Goal: Find specific page/section: Find specific page/section

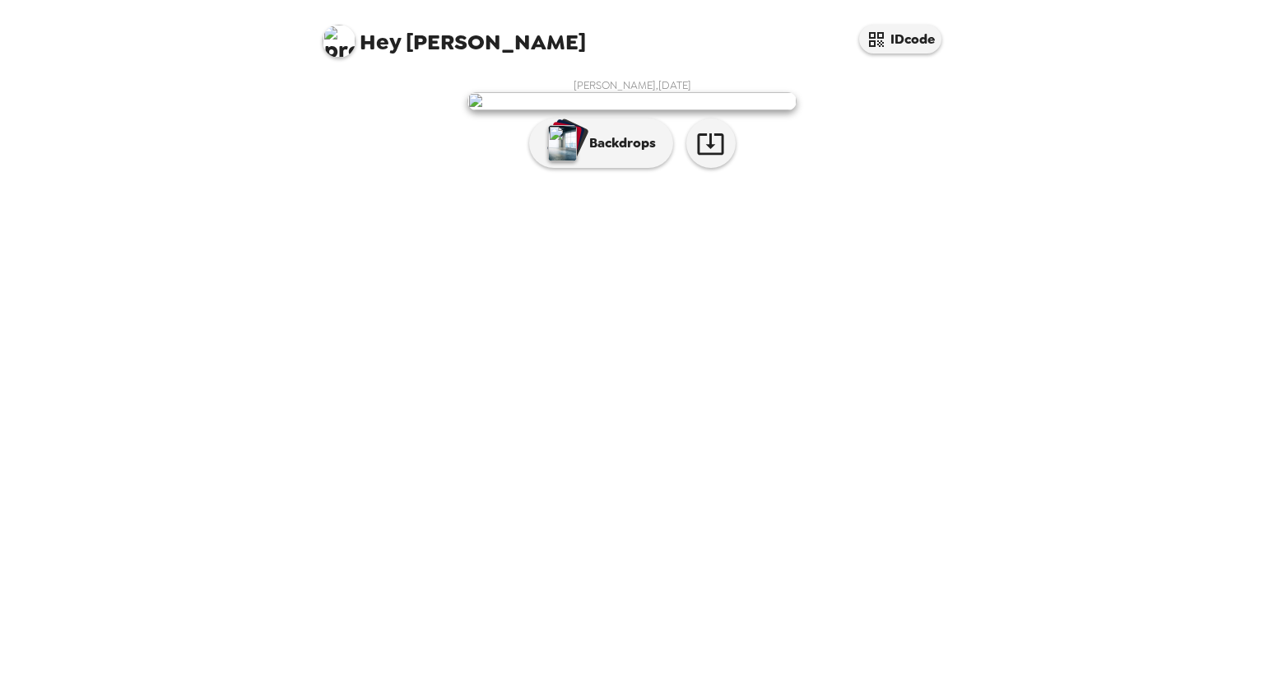
click at [817, 176] on div "[PERSON_NAME] , [DATE] Backdrops" at bounding box center [632, 127] width 626 height 98
click at [672, 110] on img at bounding box center [632, 101] width 329 height 18
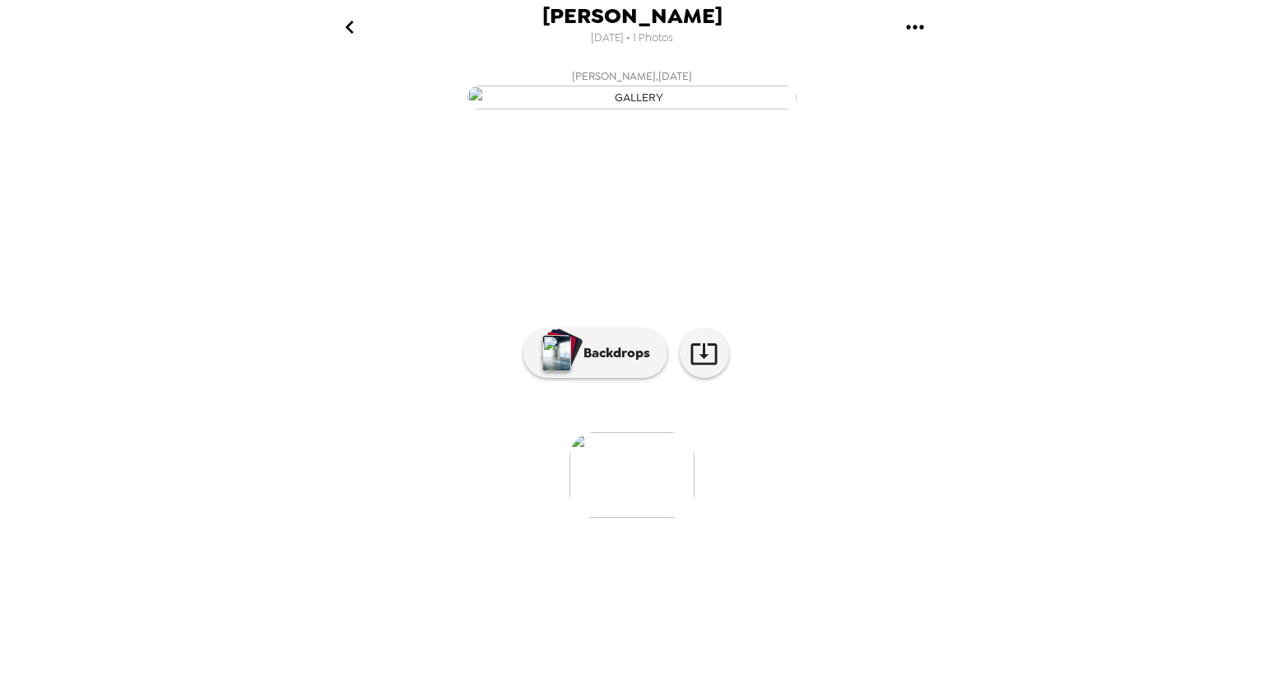
scroll to position [19, 0]
click at [616, 363] on p "Backdrops" at bounding box center [612, 353] width 75 height 20
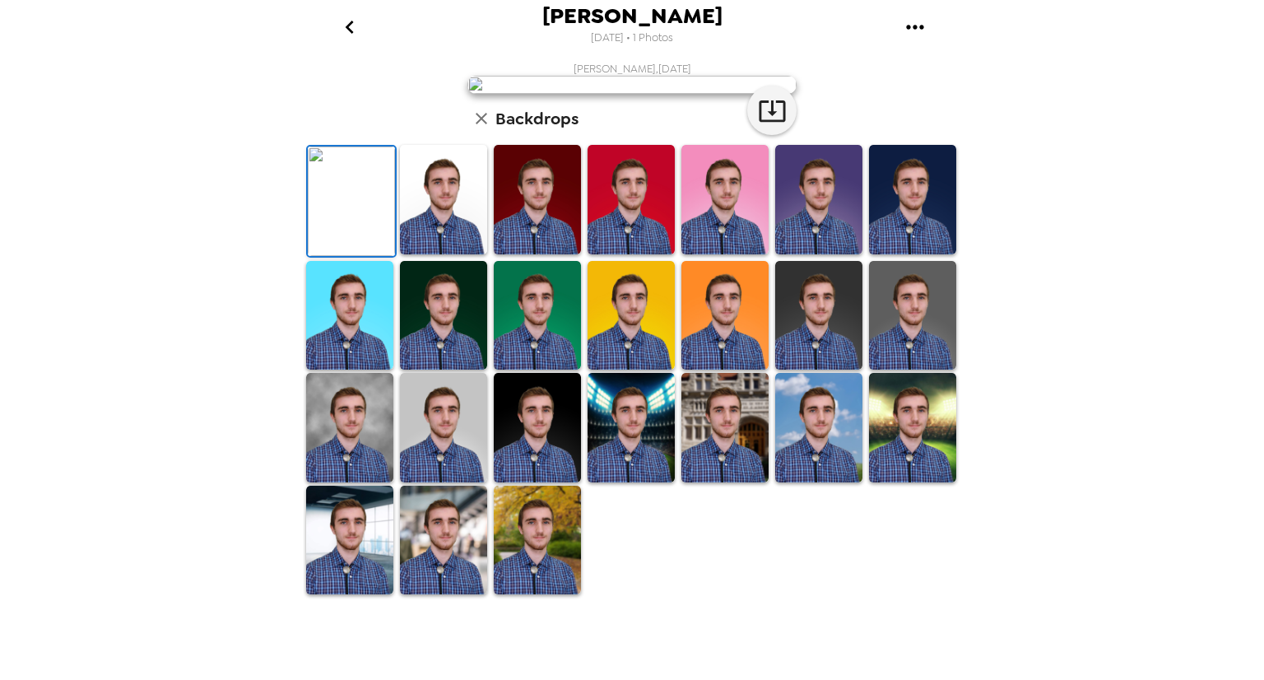
scroll to position [309, 0]
click at [738, 482] on img at bounding box center [725, 427] width 87 height 109
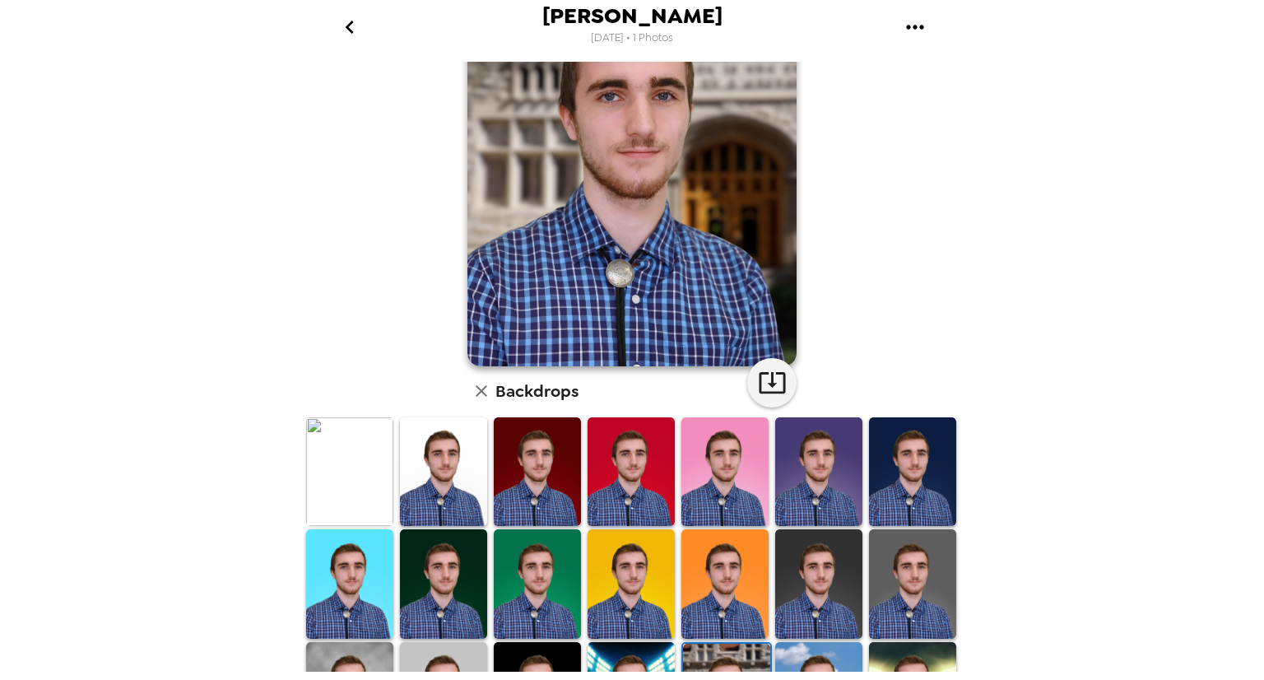
scroll to position [128, 0]
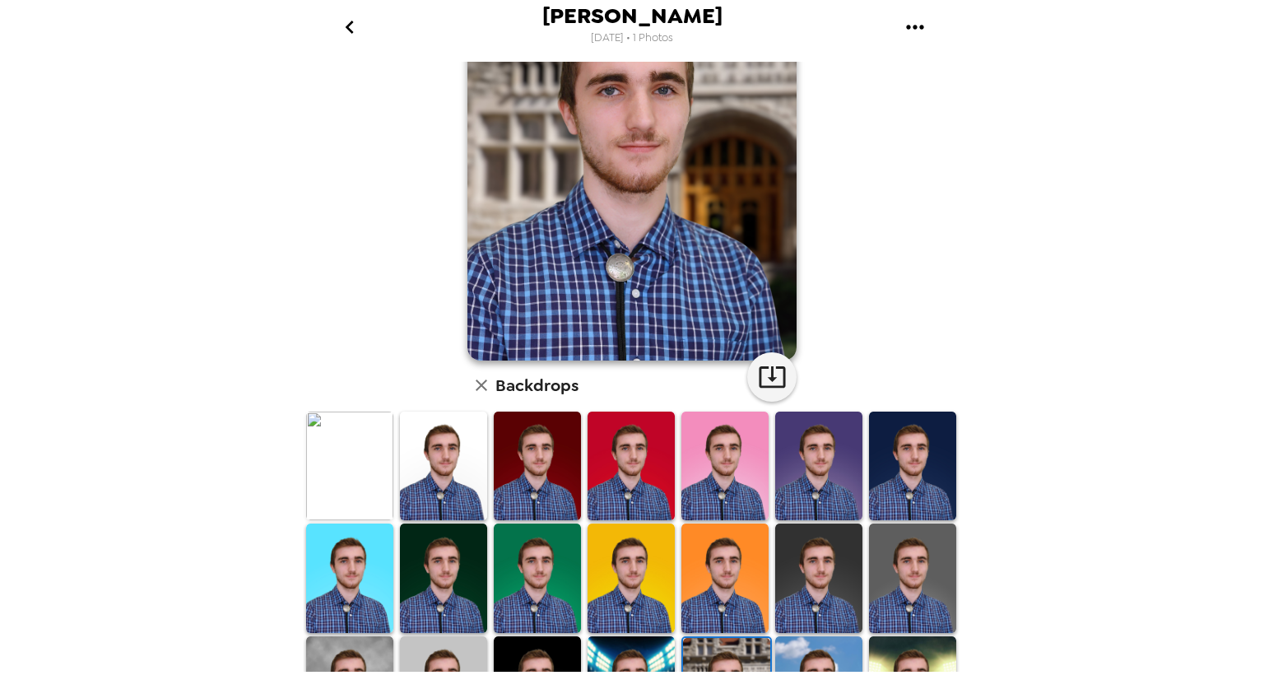
click at [545, 492] on img at bounding box center [537, 466] width 87 height 109
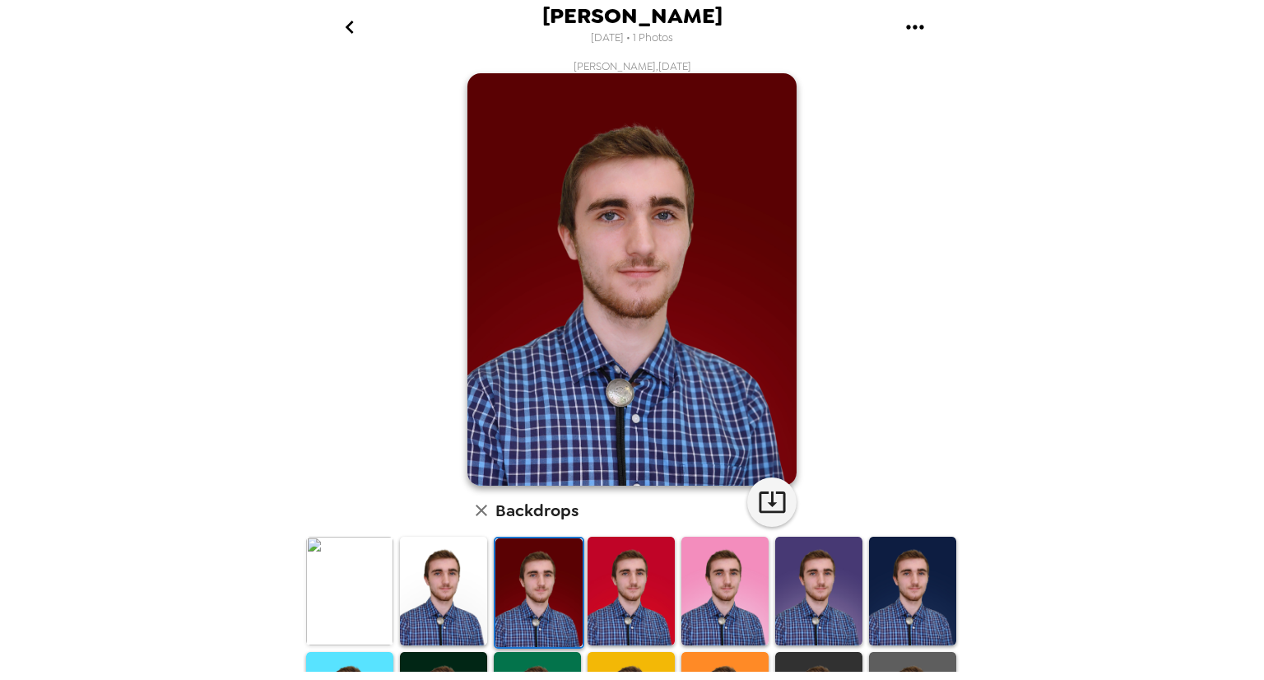
scroll to position [0, 0]
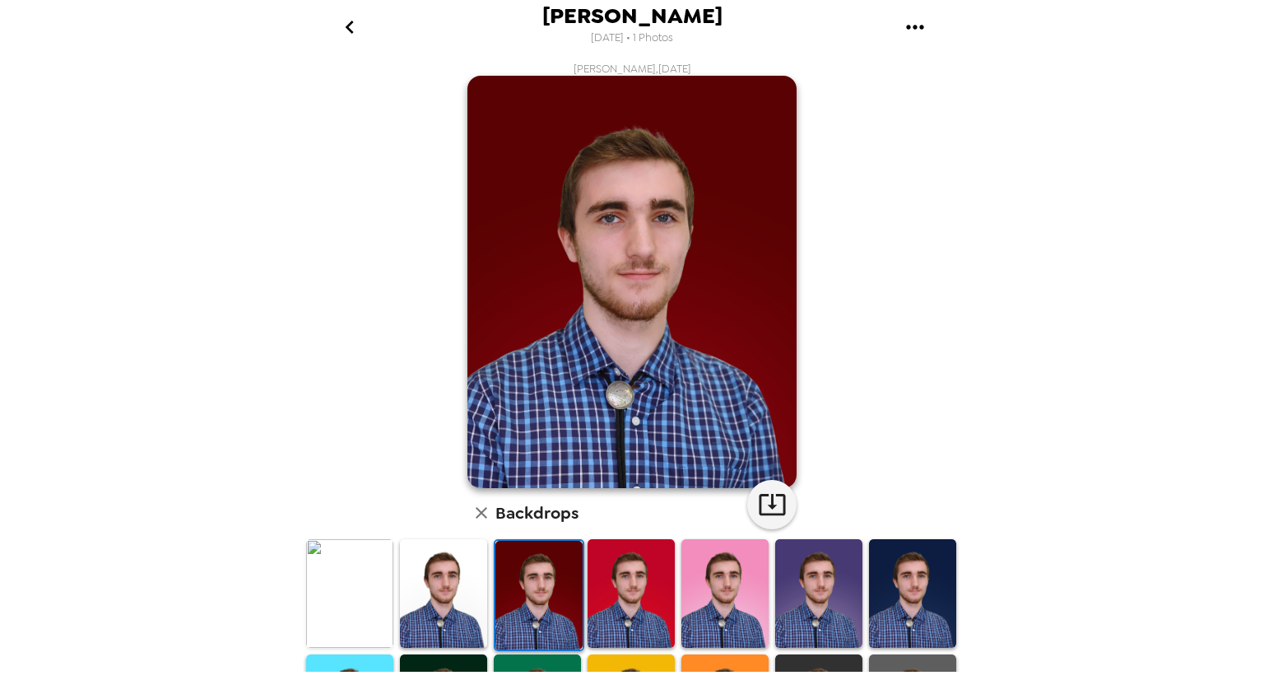
click at [340, 583] on img at bounding box center [349, 593] width 87 height 109
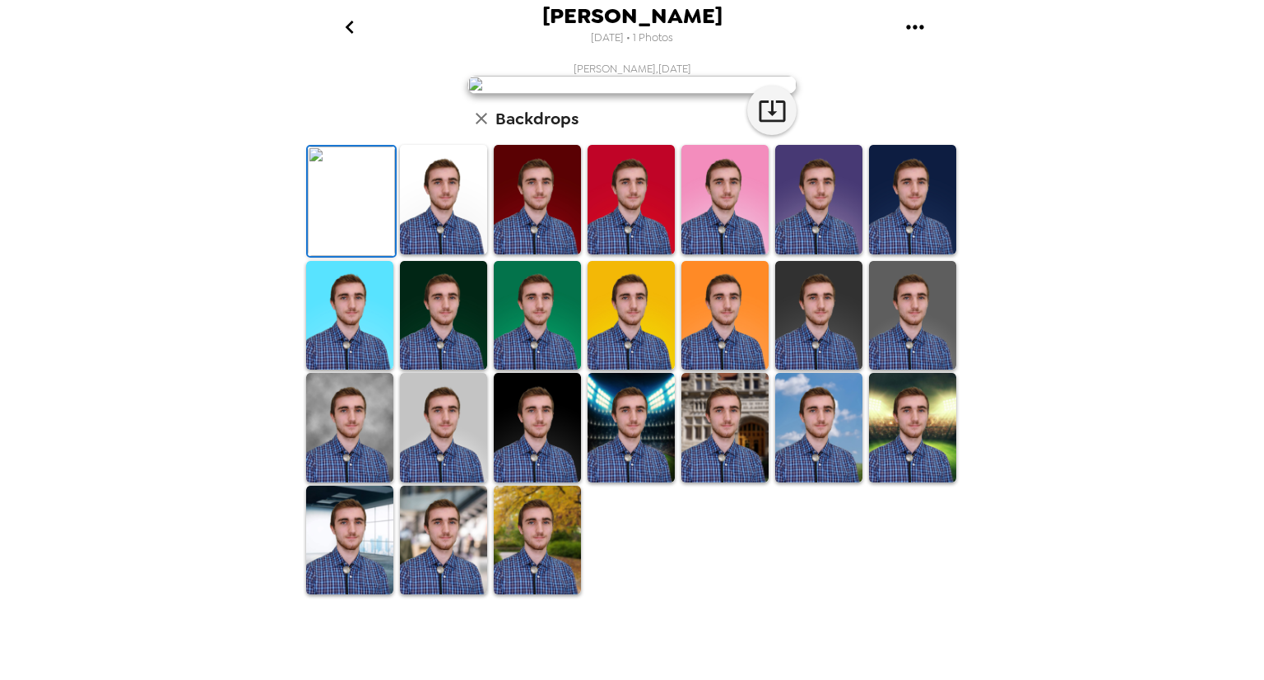
scroll to position [309, 0]
click at [579, 587] on div at bounding box center [538, 540] width 94 height 113
click at [388, 595] on img at bounding box center [349, 540] width 87 height 109
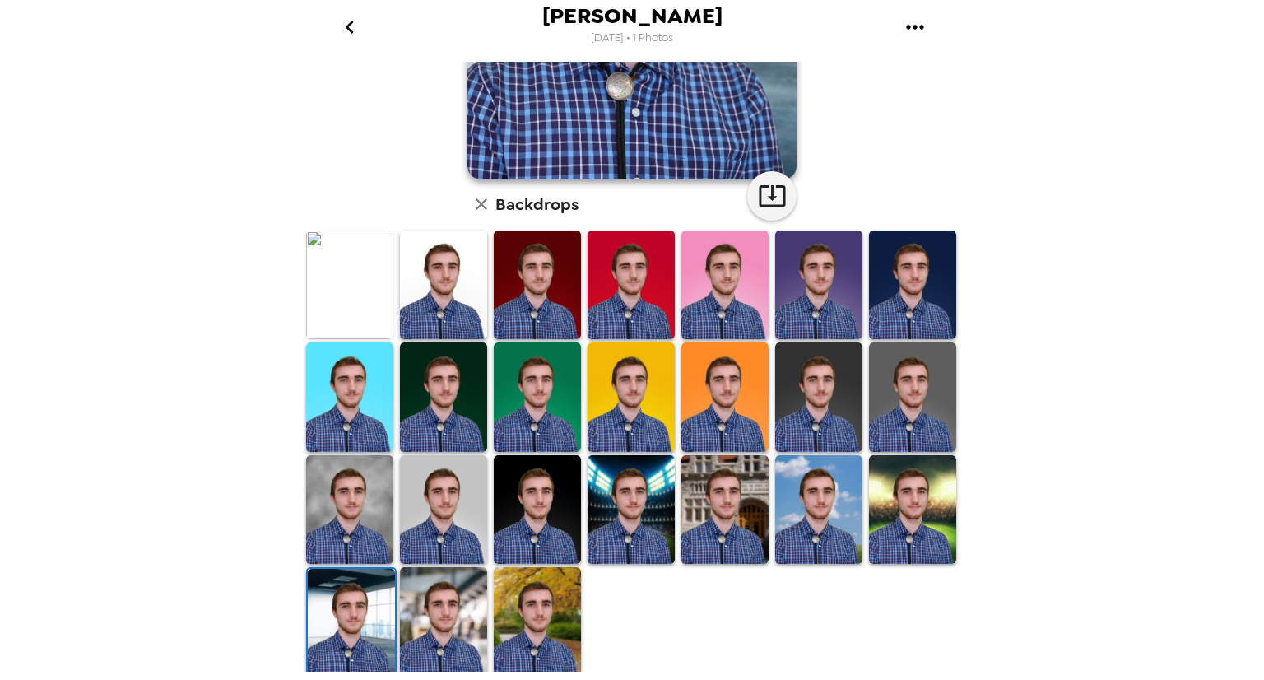
click at [426, 575] on img at bounding box center [443, 621] width 87 height 109
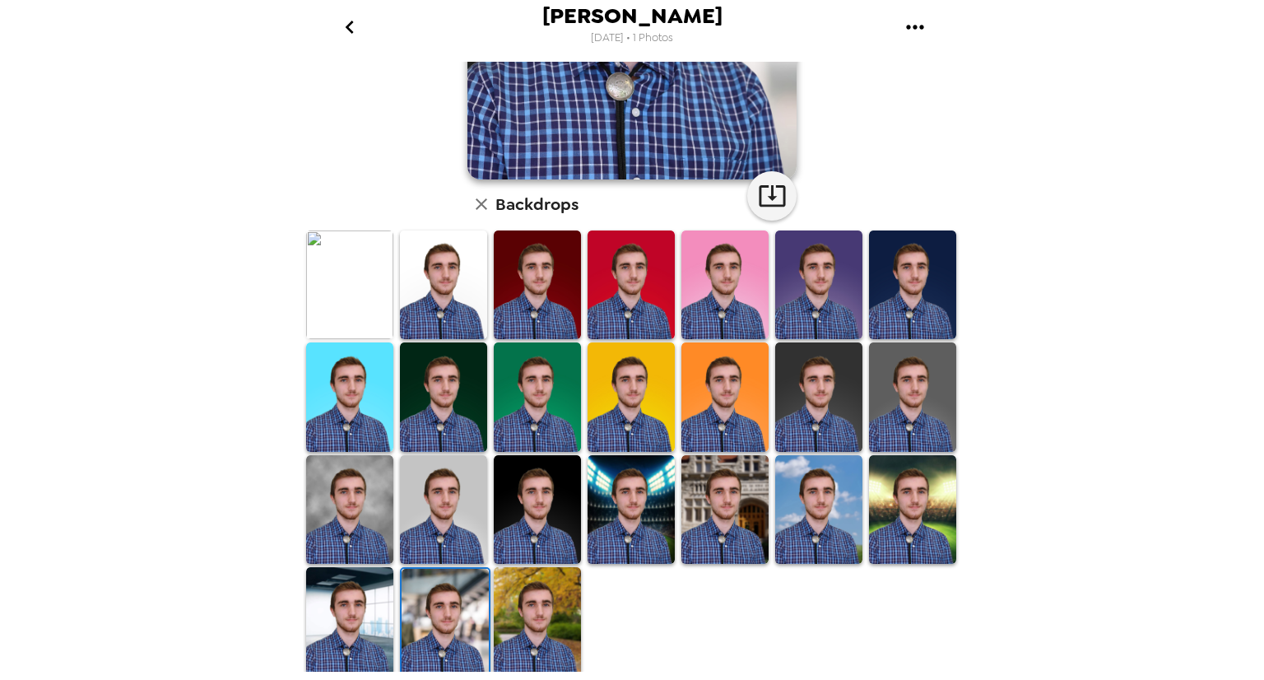
scroll to position [0, 0]
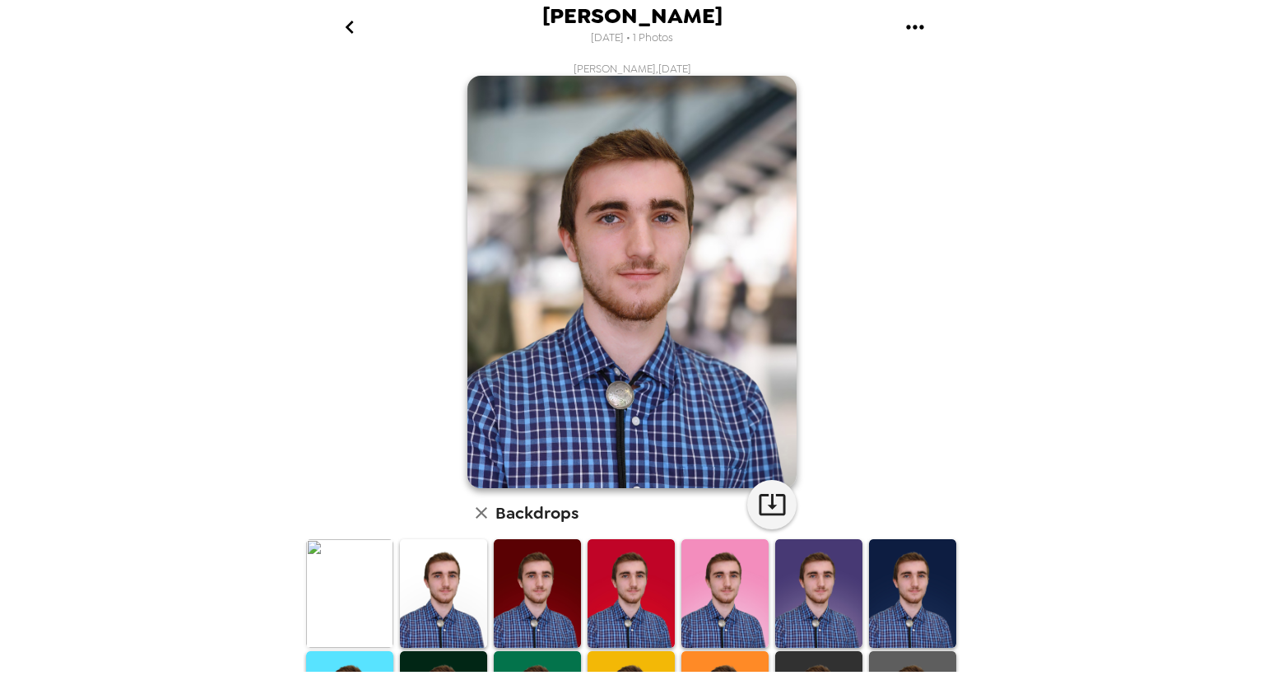
click at [346, 23] on icon "go back" at bounding box center [350, 27] width 26 height 26
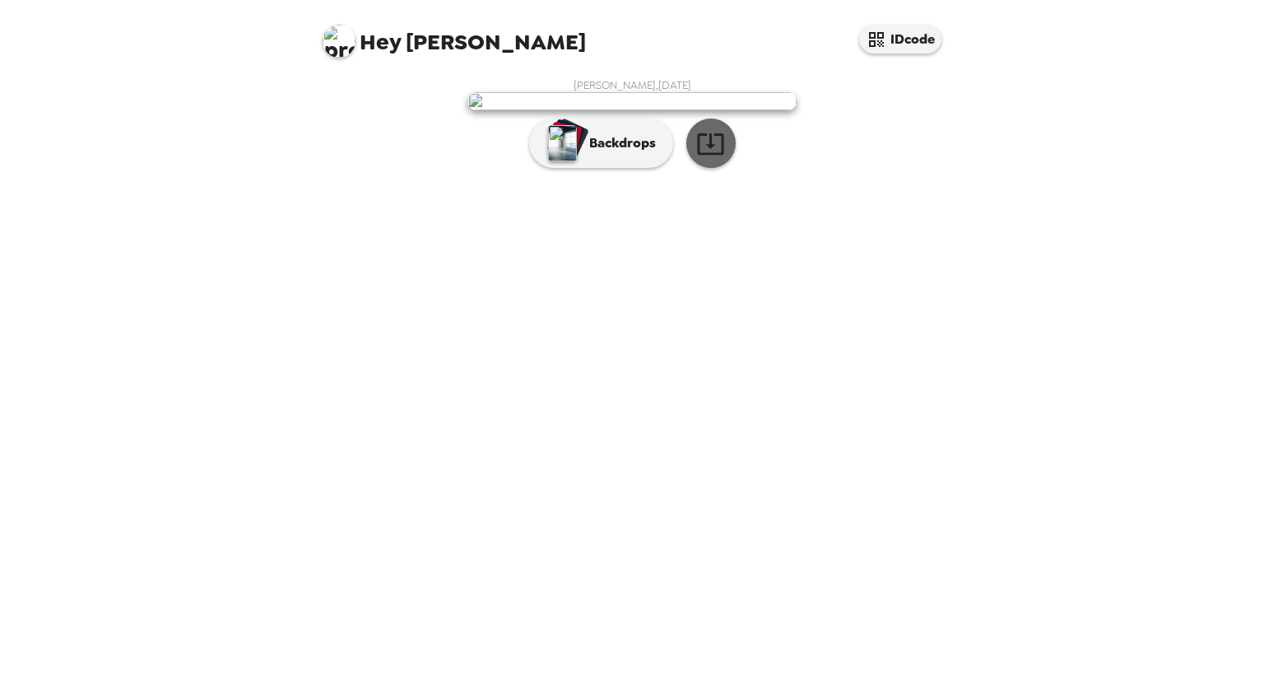
click at [728, 168] on button "button" at bounding box center [711, 143] width 49 height 49
